Goal: Transaction & Acquisition: Book appointment/travel/reservation

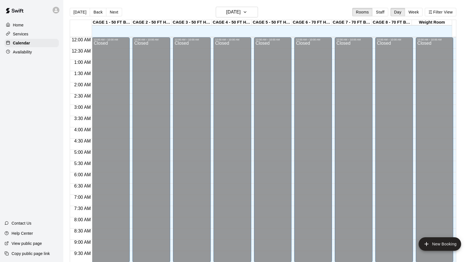
scroll to position [262, 0]
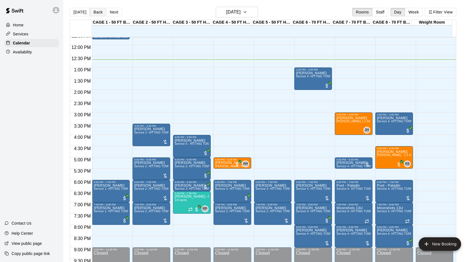
click at [93, 13] on button "Back" at bounding box center [98, 12] width 17 height 8
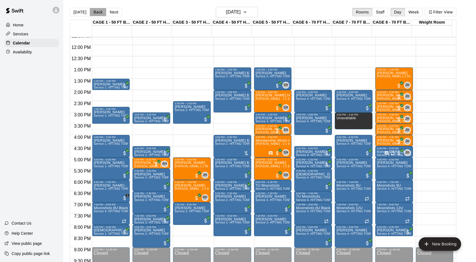
click at [96, 10] on button "Back" at bounding box center [98, 12] width 17 height 8
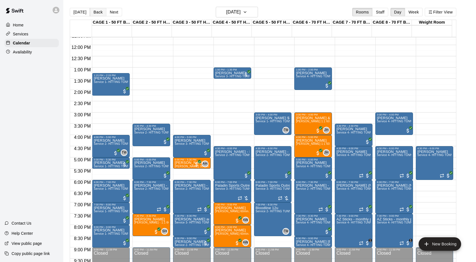
click at [96, 10] on button "Back" at bounding box center [98, 12] width 17 height 8
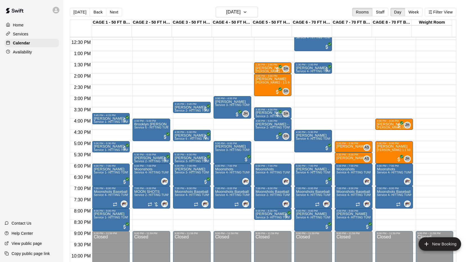
scroll to position [279, 0]
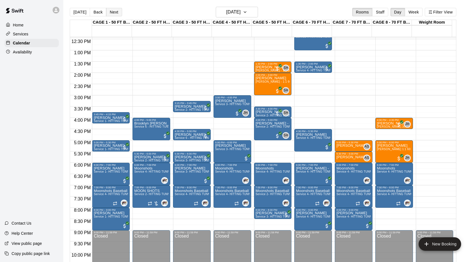
click at [117, 11] on button "Next" at bounding box center [114, 12] width 16 height 8
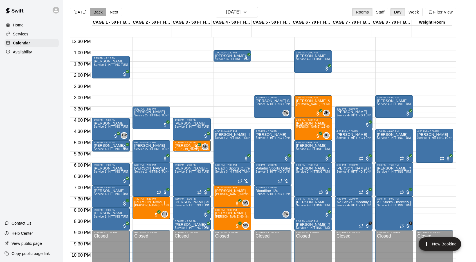
click at [94, 11] on button "Back" at bounding box center [98, 12] width 17 height 8
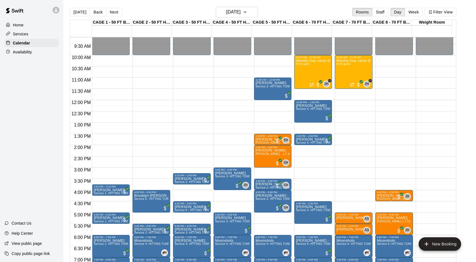
scroll to position [207, 0]
click at [381, 9] on button "Staff" at bounding box center [380, 12] width 16 height 8
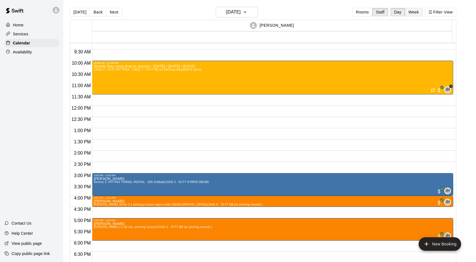
click at [418, 13] on button "Week" at bounding box center [414, 12] width 18 height 8
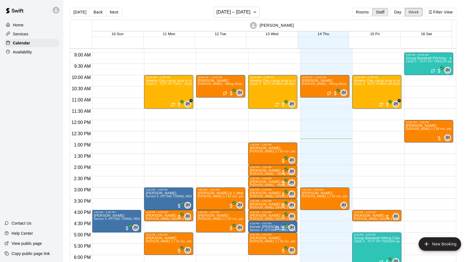
scroll to position [198, 0]
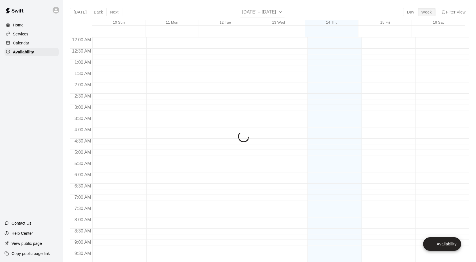
scroll to position [298, 0]
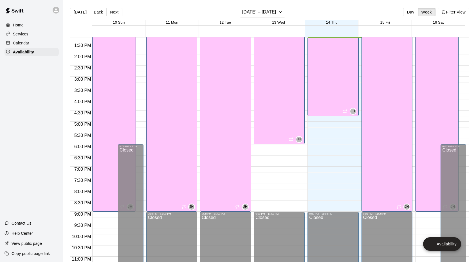
click at [24, 44] on p "Calendar" at bounding box center [21, 43] width 16 height 6
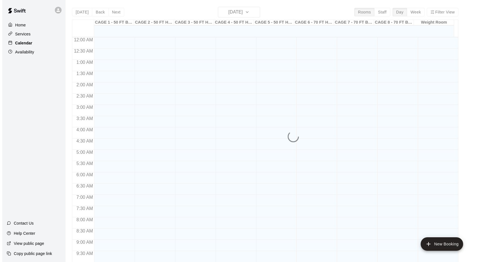
scroll to position [292, 0]
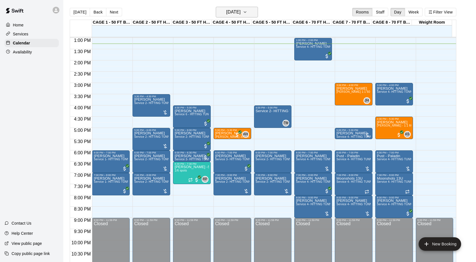
click at [226, 12] on h6 "[DATE]" at bounding box center [233, 12] width 14 height 8
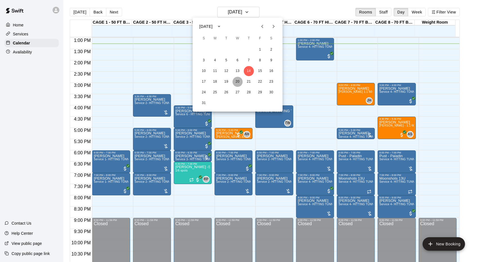
click at [236, 82] on button "20" at bounding box center [237, 82] width 10 height 10
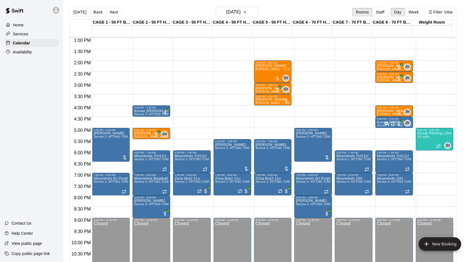
click at [385, 130] on div "12:00 AM – 10:00 AM Closed 2:00 PM – 2:30 PM [PERSON_NAME] [PERSON_NAME] - Hitt…" at bounding box center [394, 16] width 38 height 540
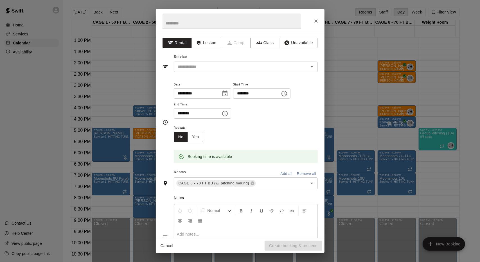
click at [213, 22] on input "text" at bounding box center [231, 20] width 138 height 15
type input "****"
click at [205, 43] on button "Lesson" at bounding box center [206, 43] width 30 height 10
click at [214, 65] on input "text" at bounding box center [237, 66] width 124 height 7
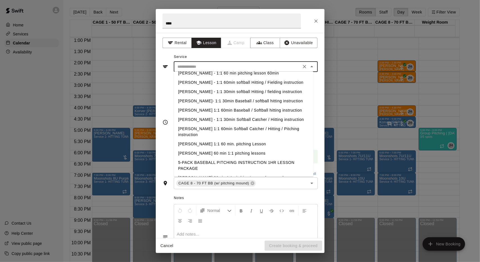
scroll to position [154, 0]
click at [213, 144] on li "[PERSON_NAME] 1:1 60 min. pitching Lesson" at bounding box center [244, 143] width 140 height 9
type input "**********"
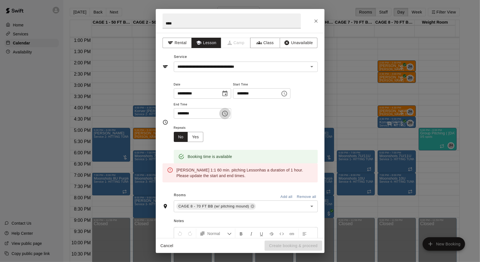
click at [228, 113] on icon "Choose time, selected time is 5:30 PM" at bounding box center [225, 114] width 6 height 6
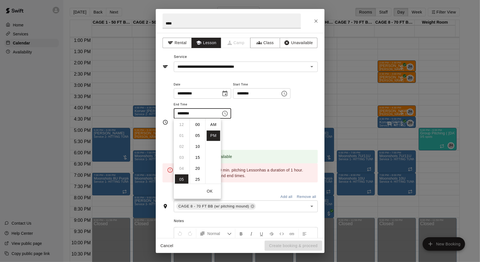
scroll to position [10, 0]
click at [184, 134] on li "06" at bounding box center [181, 135] width 13 height 10
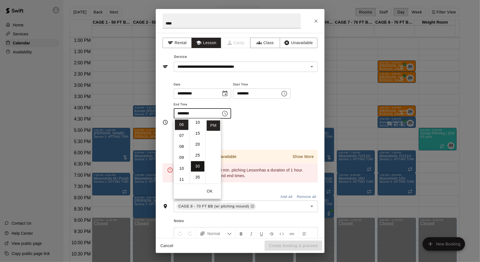
scroll to position [0, 0]
click at [195, 127] on li "00" at bounding box center [197, 124] width 13 height 10
type input "********"
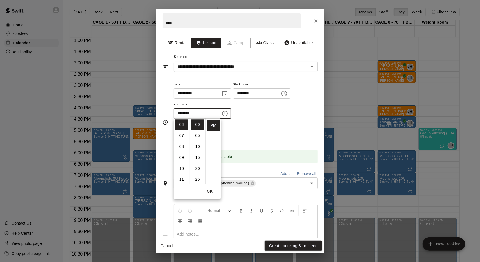
click at [234, 122] on div "**********" at bounding box center [246, 103] width 144 height 44
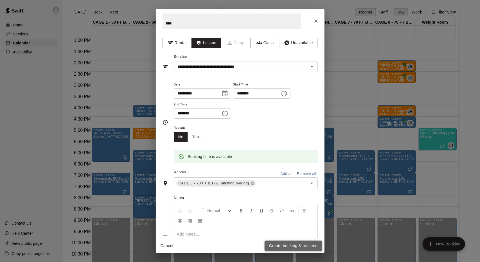
click at [287, 244] on button "Create booking & proceed" at bounding box center [293, 246] width 57 height 10
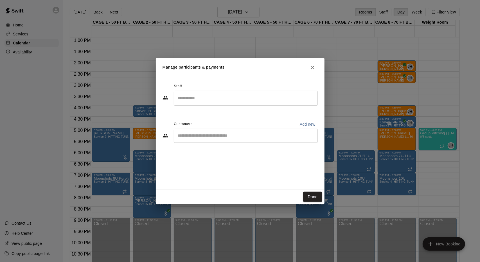
click at [203, 99] on input "Search staff" at bounding box center [245, 98] width 139 height 10
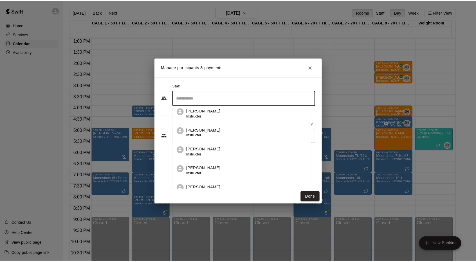
scroll to position [81, 0]
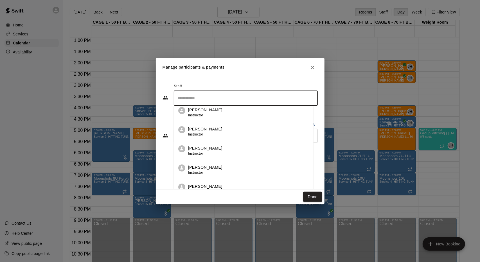
click at [201, 145] on p "[PERSON_NAME]" at bounding box center [205, 148] width 34 height 6
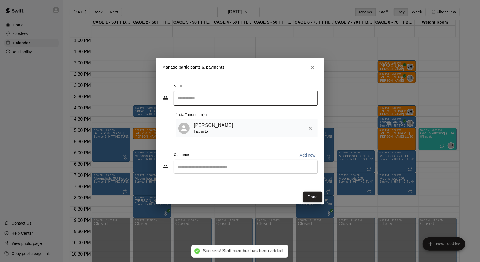
click at [313, 196] on button "Done" at bounding box center [312, 197] width 19 height 10
